Goal: Task Accomplishment & Management: Manage account settings

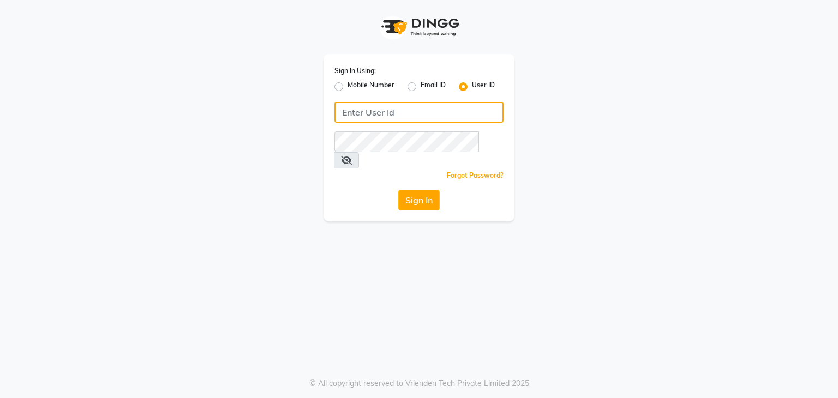
click at [386, 114] on input "Username" at bounding box center [418, 112] width 169 height 21
click at [347, 87] on label "Mobile Number" at bounding box center [370, 86] width 47 height 13
click at [347, 87] on input "Mobile Number" at bounding box center [350, 83] width 7 height 7
radio input "true"
radio input "false"
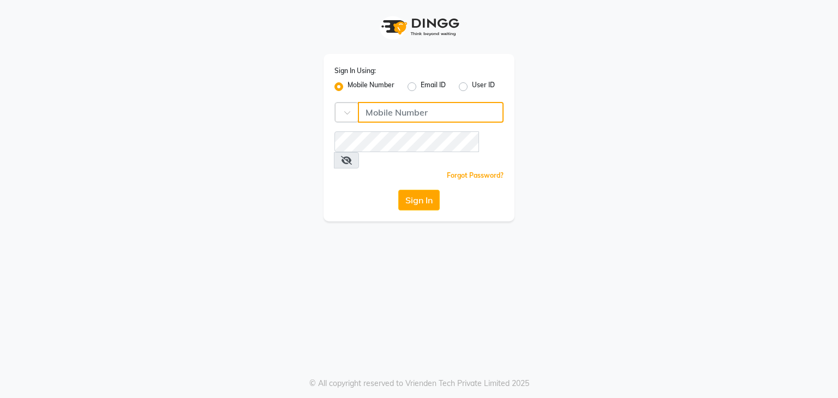
click at [419, 117] on input "Username" at bounding box center [431, 112] width 146 height 21
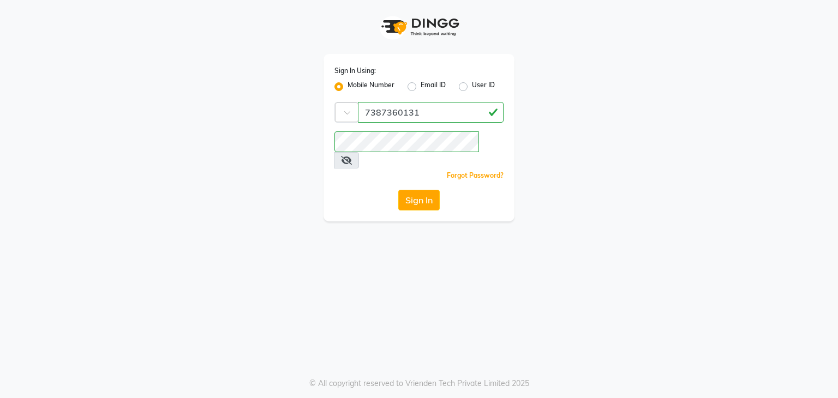
click at [423, 120] on input "7387360131" at bounding box center [431, 112] width 146 height 21
click at [423, 108] on input "7387360131" at bounding box center [431, 112] width 146 height 21
type input "7972279493"
click at [417, 190] on button "Sign In" at bounding box center [418, 200] width 41 height 21
